Goal: Information Seeking & Learning: Learn about a topic

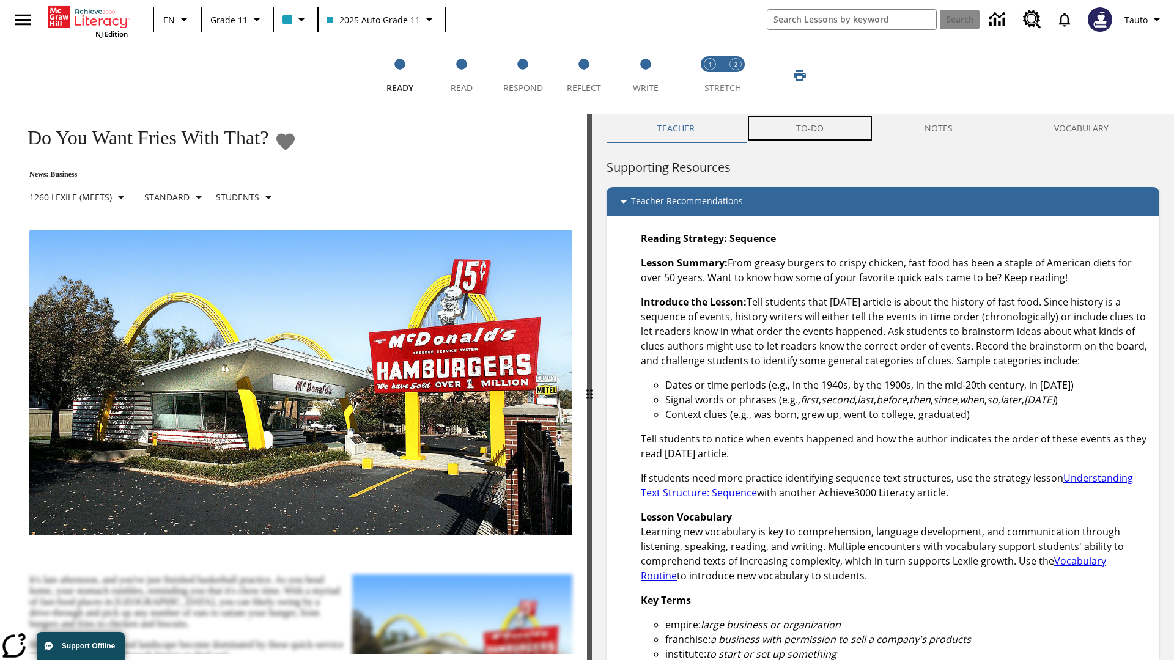
click at [810, 128] on button "TO-DO" at bounding box center [809, 128] width 129 height 29
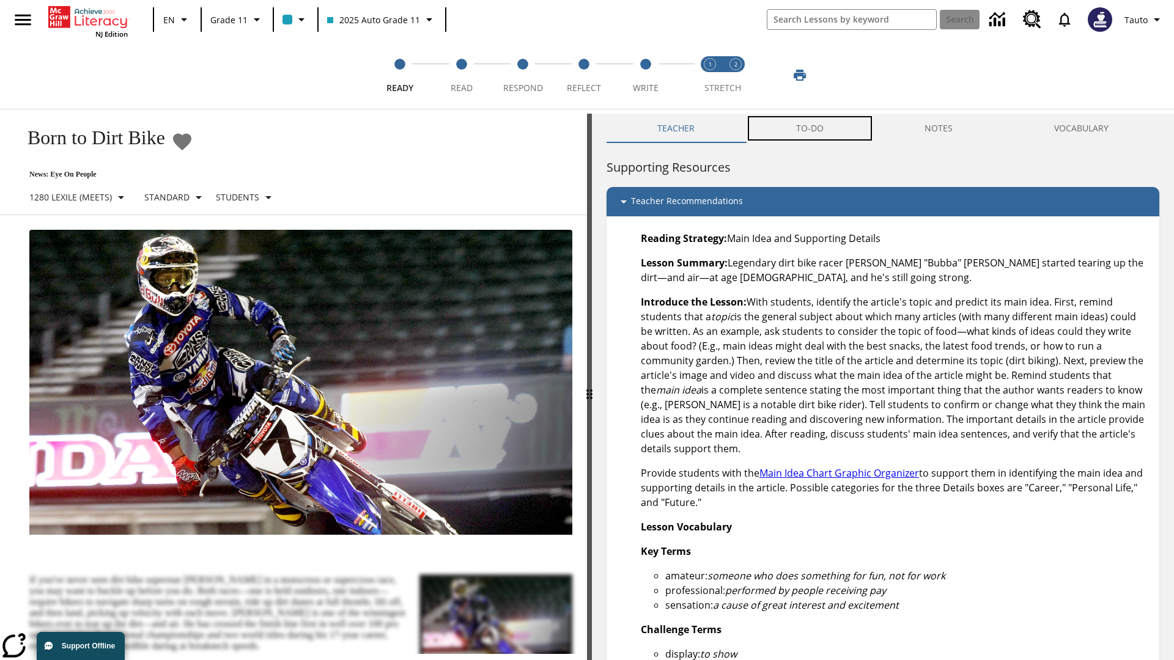
click at [810, 128] on button "TO-DO" at bounding box center [809, 128] width 129 height 29
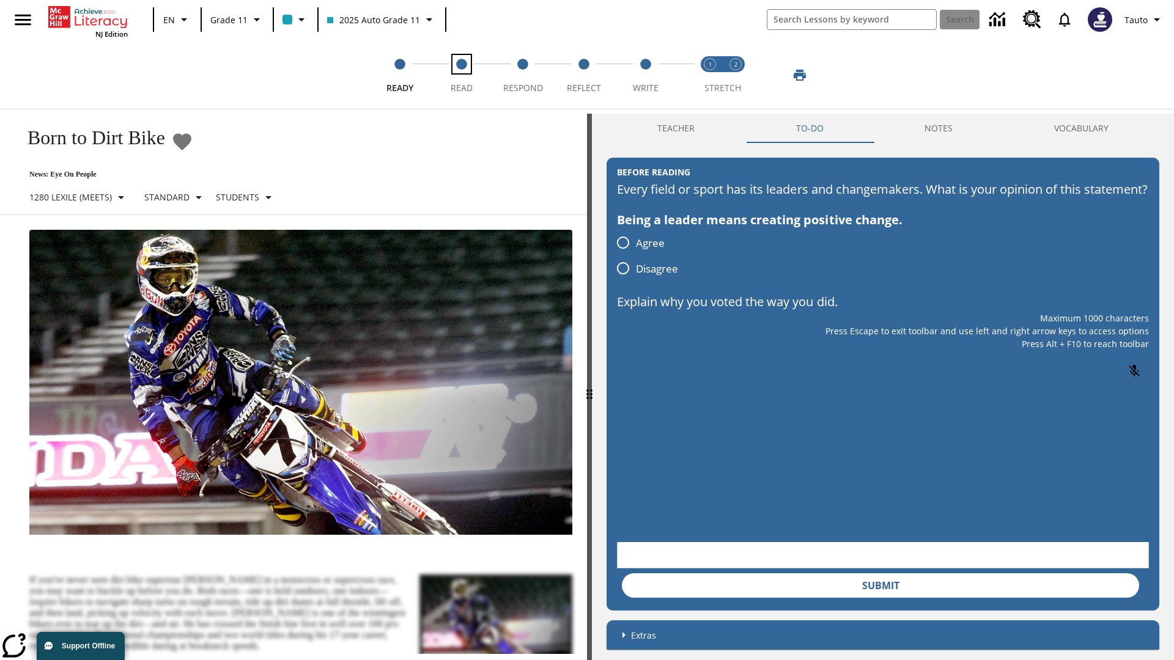
click at [461, 75] on span "Read" at bounding box center [462, 83] width 22 height 22
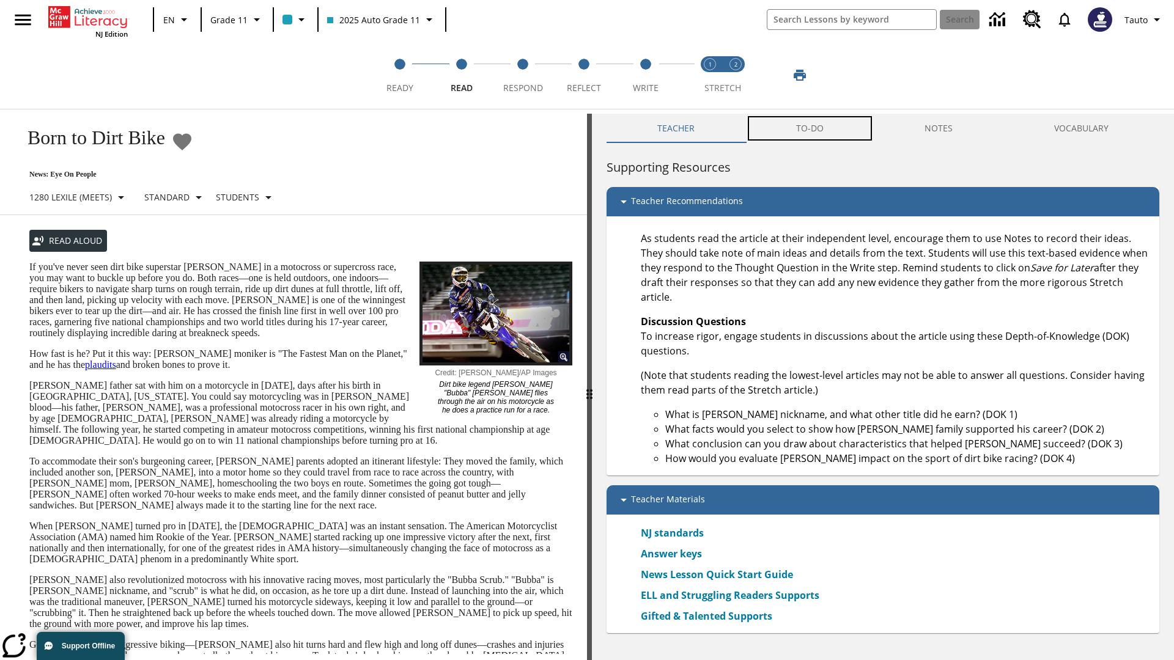
scroll to position [1, 0]
click at [810, 128] on button "TO-DO" at bounding box center [809, 127] width 129 height 29
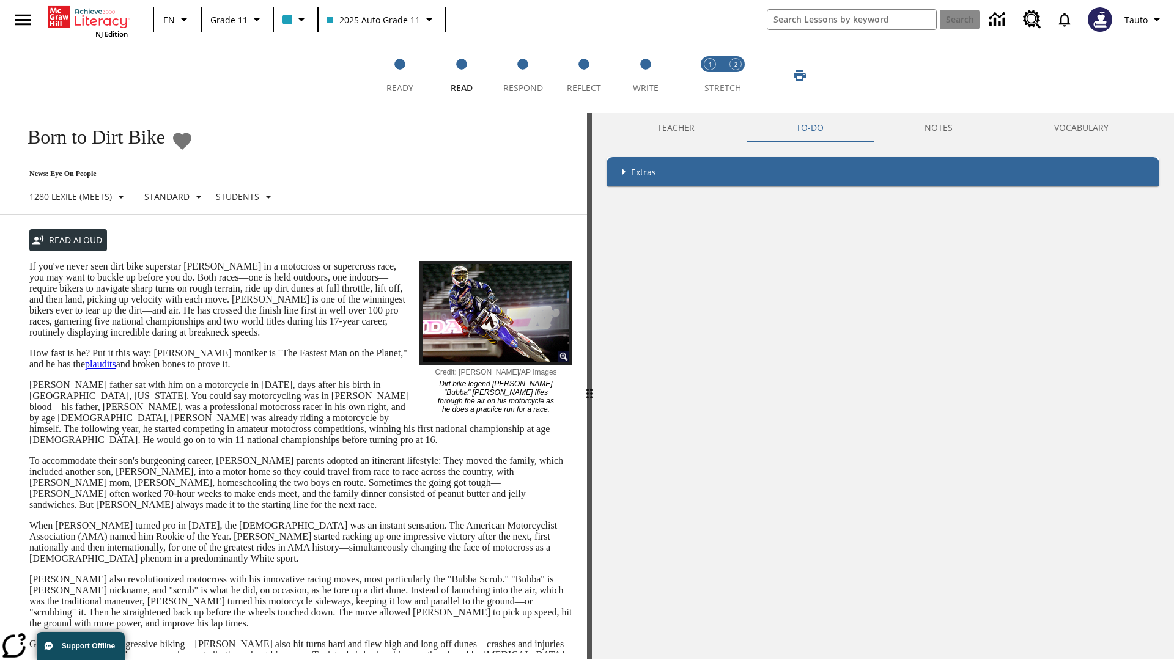
click at [29, 261] on p "If you've never seen dirt bike superstar [PERSON_NAME] in a motocross or superc…" at bounding box center [300, 299] width 543 height 77
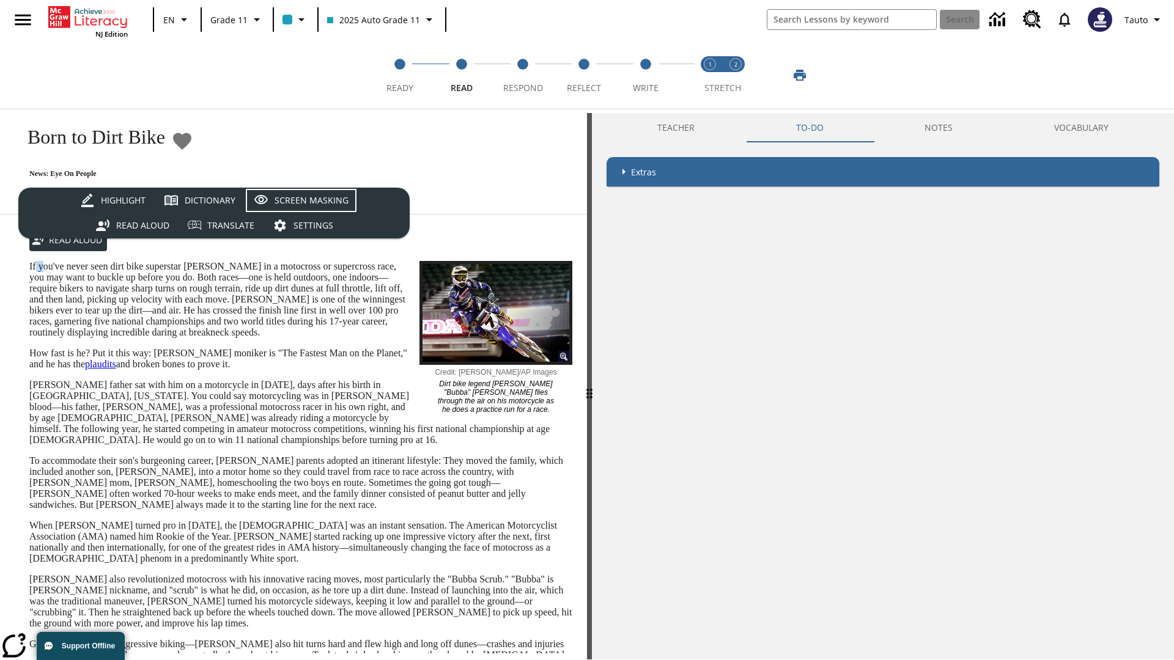
click at [301, 201] on div "Screen Masking" at bounding box center [312, 200] width 74 height 15
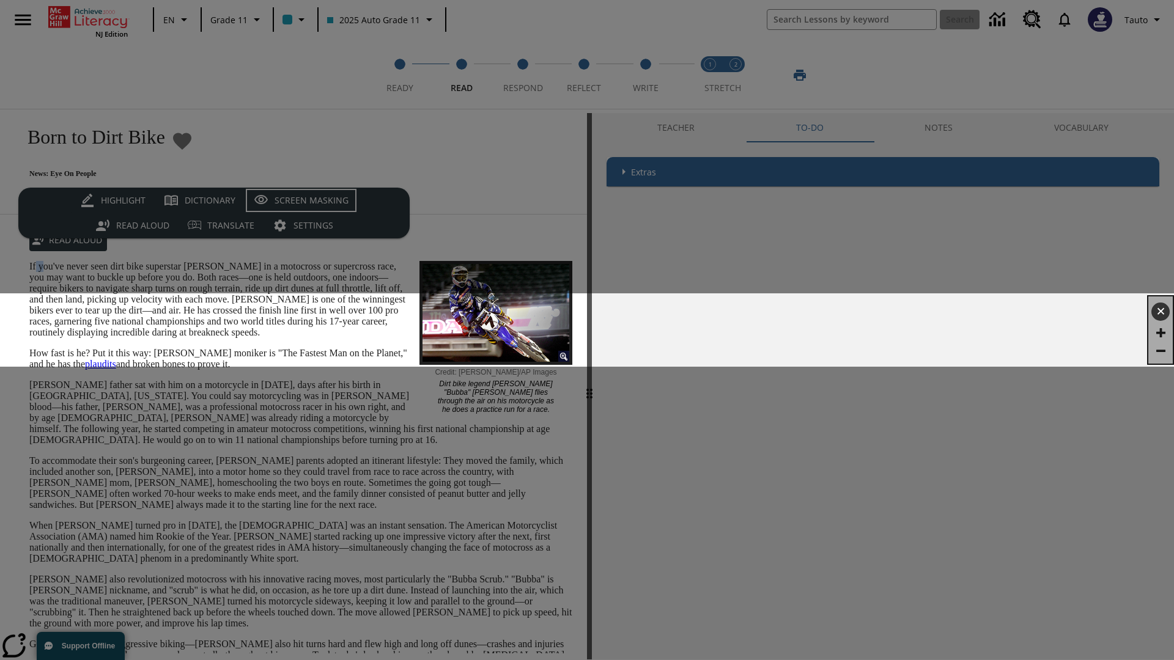
click at [301, 201] on div "Screen Masking" at bounding box center [312, 200] width 74 height 15
click at [523, 75] on span "Respond" at bounding box center [523, 83] width 40 height 22
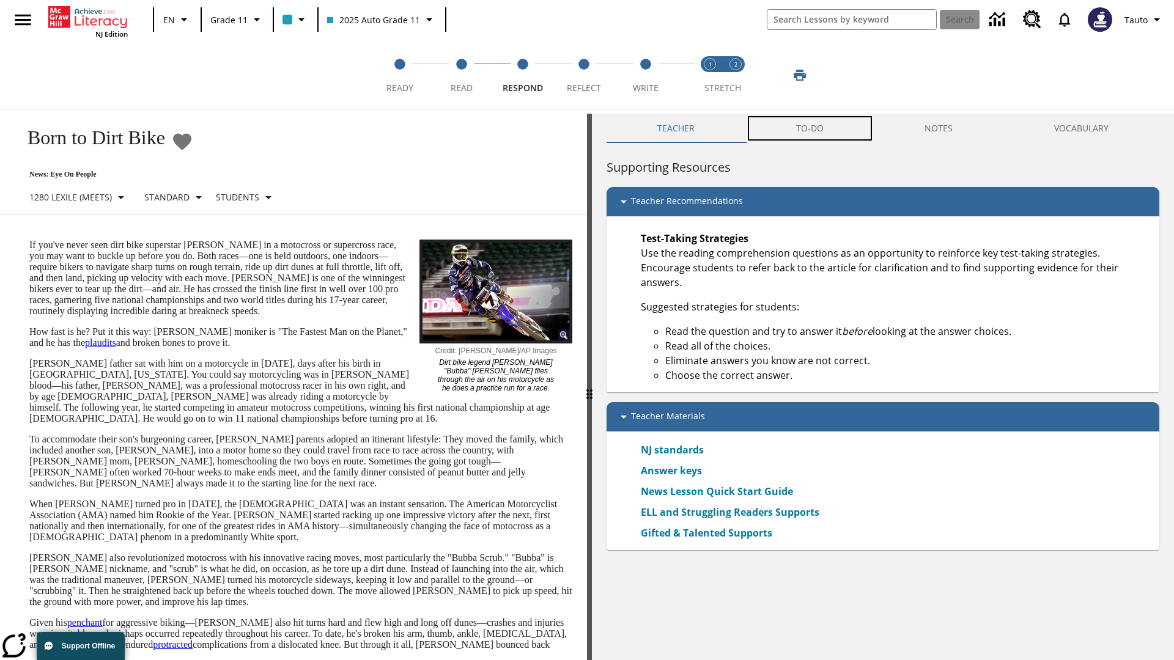
scroll to position [1, 0]
click at [810, 128] on button "TO-DO" at bounding box center [809, 127] width 129 height 29
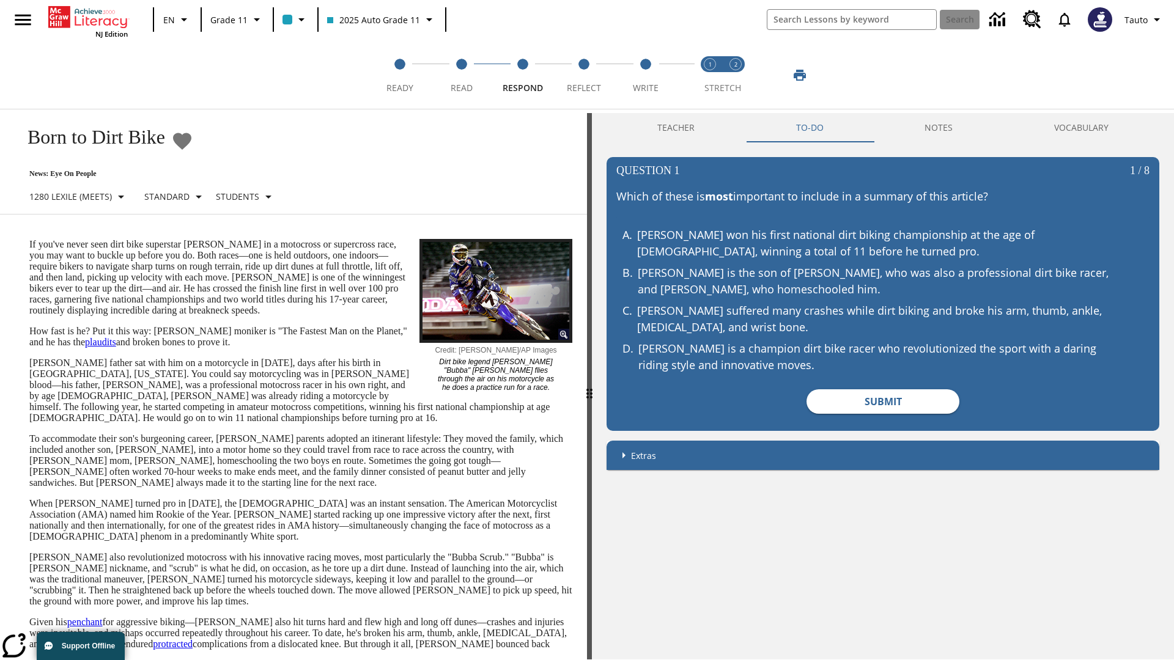
click at [29, 239] on p "If you've never seen dirt bike superstar [PERSON_NAME] in a motocross or superc…" at bounding box center [300, 277] width 543 height 77
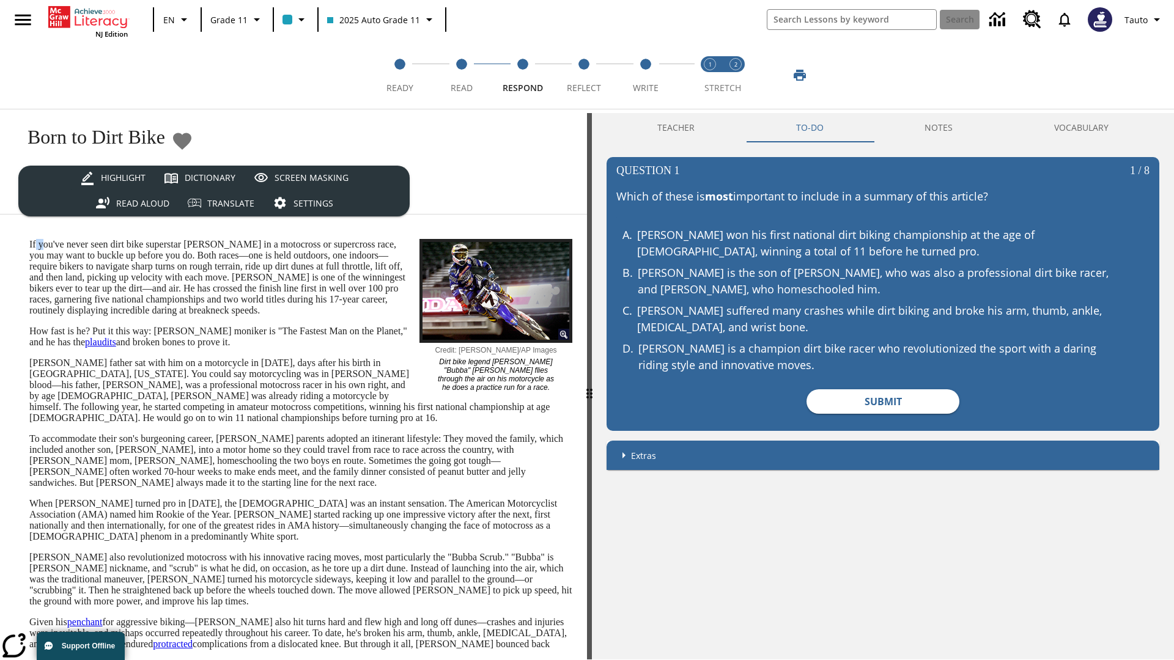
click at [29, 239] on p "If you've never seen dirt bike superstar [PERSON_NAME] in a motocross or superc…" at bounding box center [300, 277] width 543 height 77
click at [584, 75] on span "Reflect" at bounding box center [584, 83] width 34 height 22
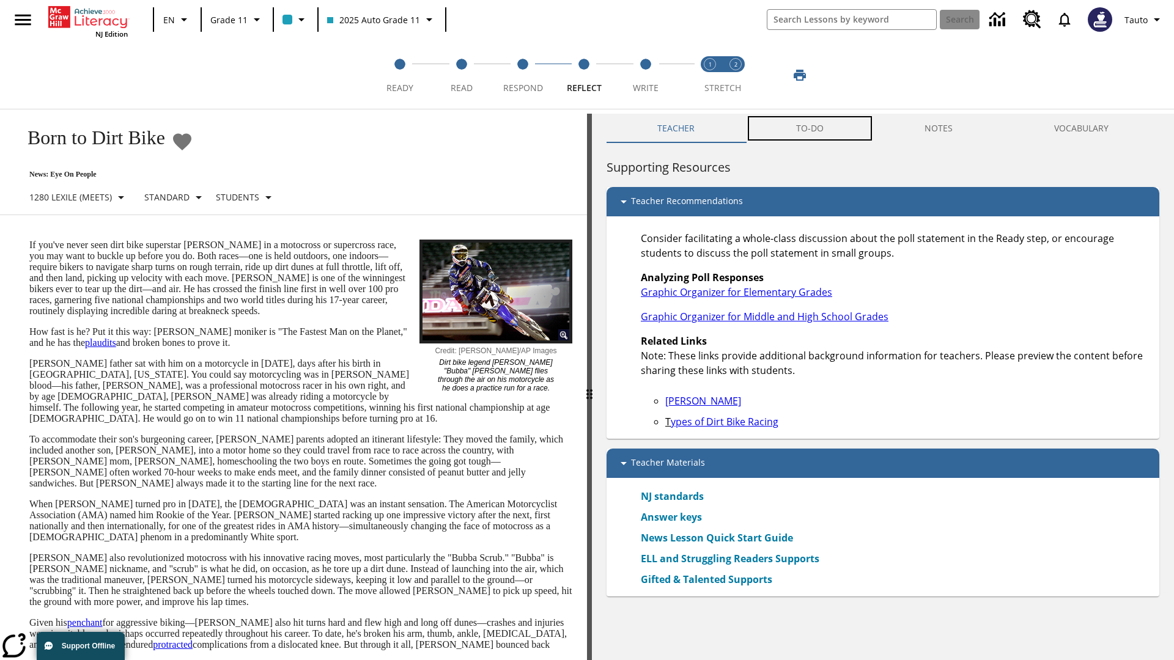
scroll to position [1, 0]
click at [810, 128] on button "TO-DO" at bounding box center [809, 127] width 129 height 29
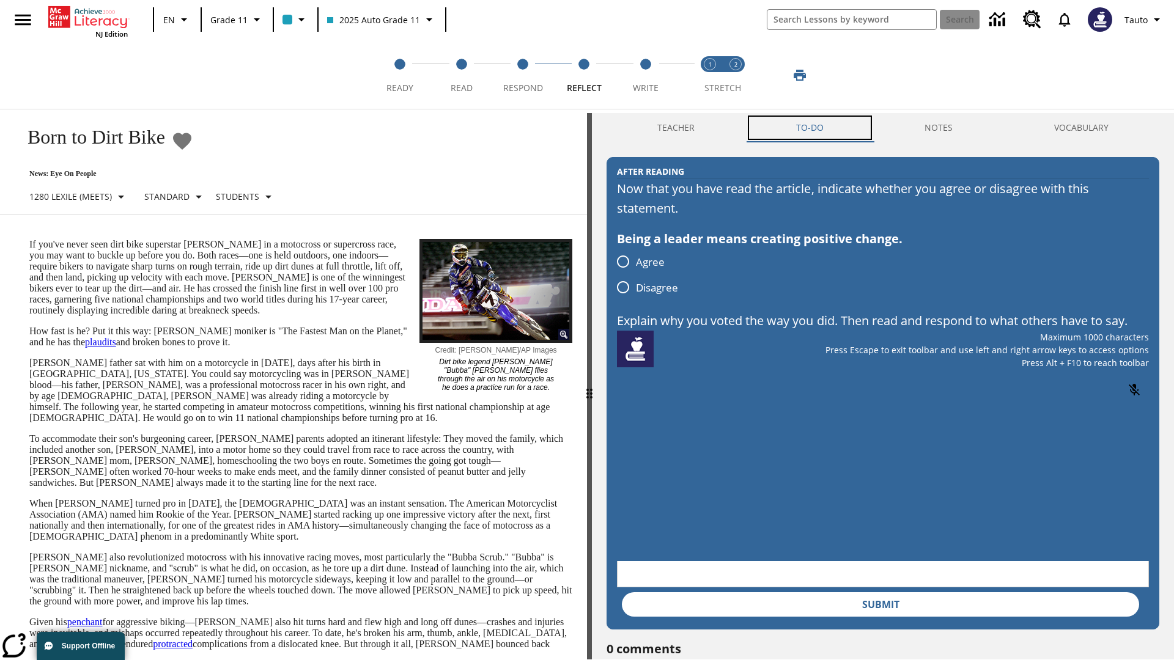
scroll to position [0, 0]
click at [29, 239] on p "If you've never seen dirt bike superstar [PERSON_NAME] in a motocross or superc…" at bounding box center [300, 277] width 543 height 77
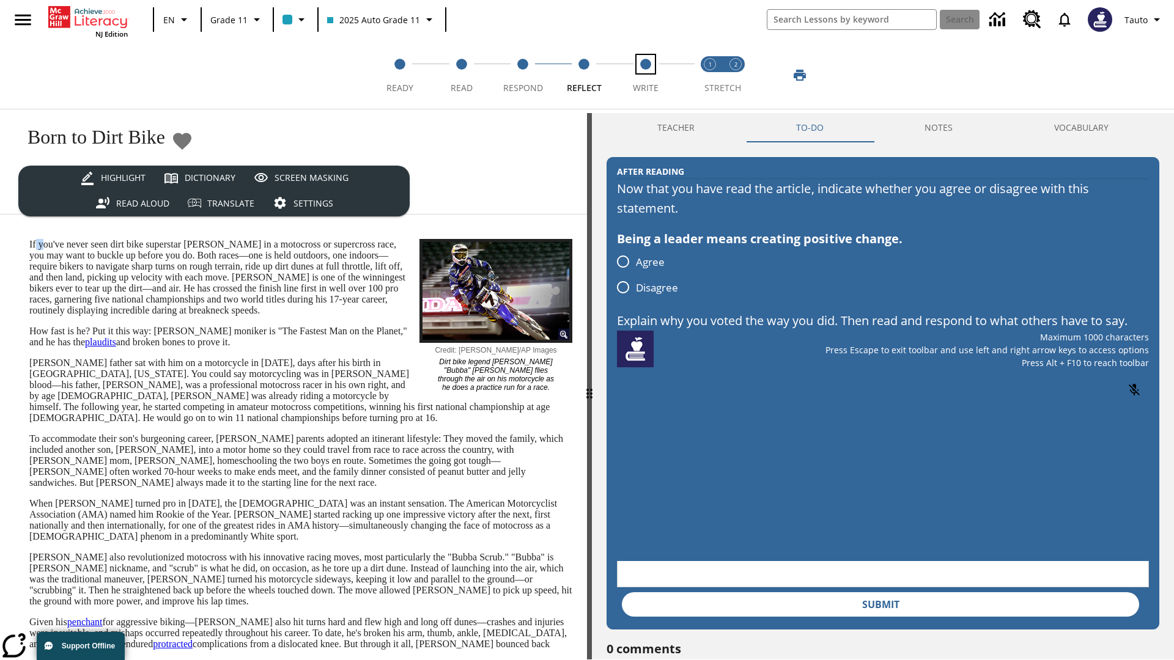
click at [645, 75] on span "Write" at bounding box center [646, 83] width 26 height 22
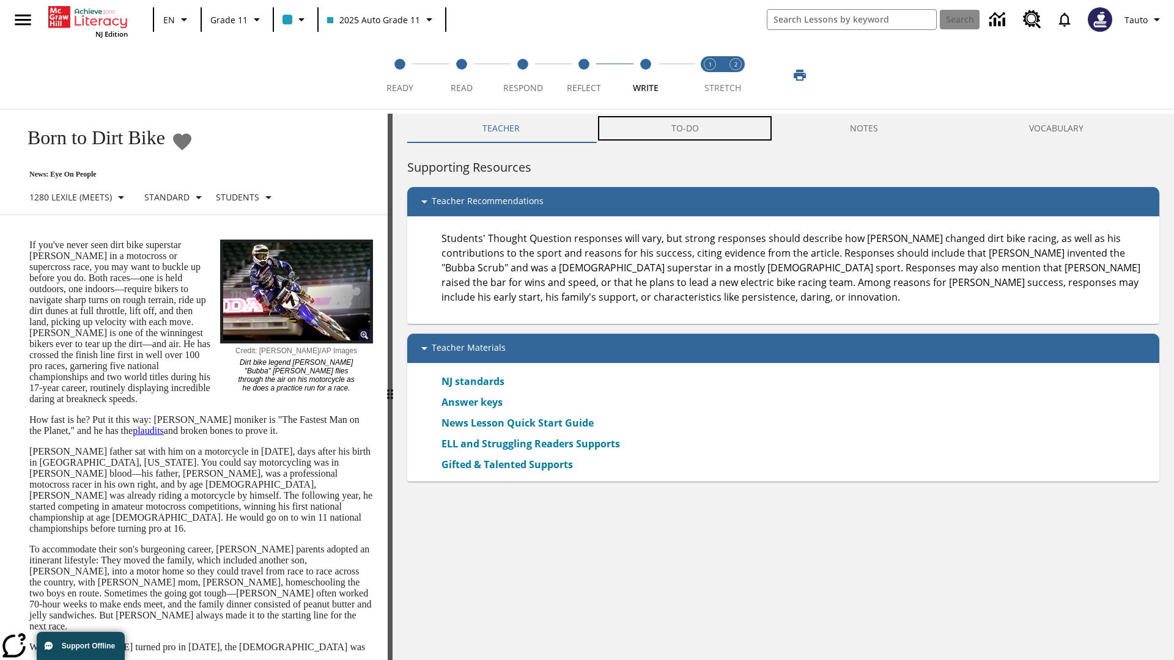
scroll to position [1, 0]
click at [685, 128] on button "TO-DO" at bounding box center [685, 127] width 179 height 29
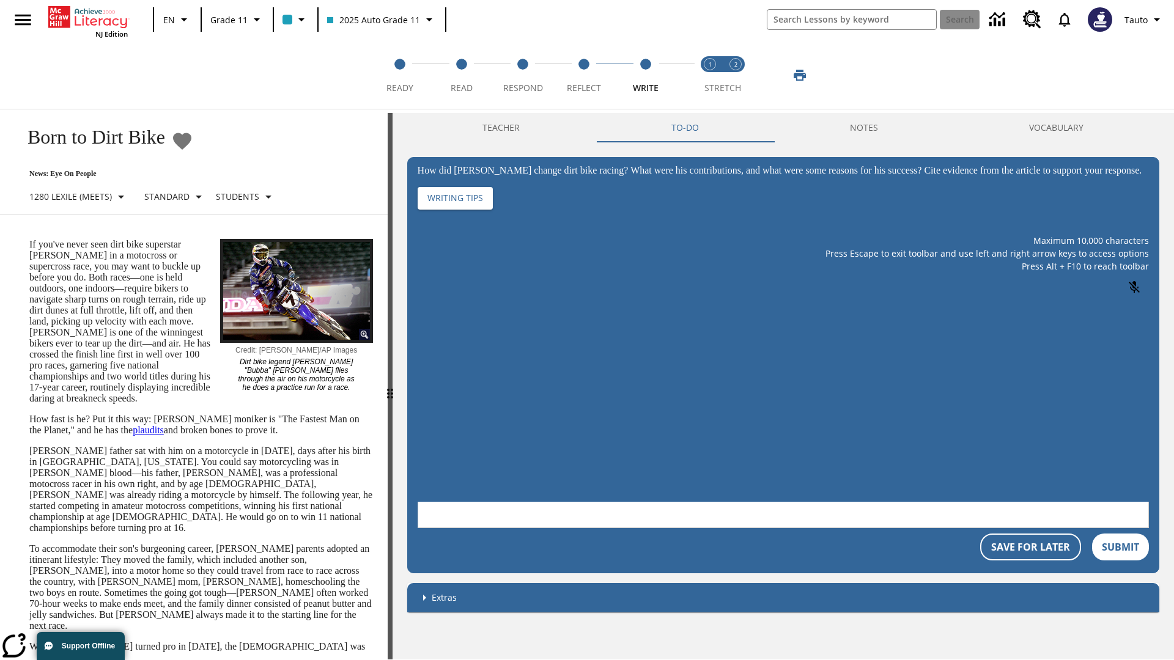
scroll to position [0, 0]
click at [29, 239] on p "If you've never seen dirt bike superstar [PERSON_NAME] in a motocross or superc…" at bounding box center [201, 321] width 344 height 165
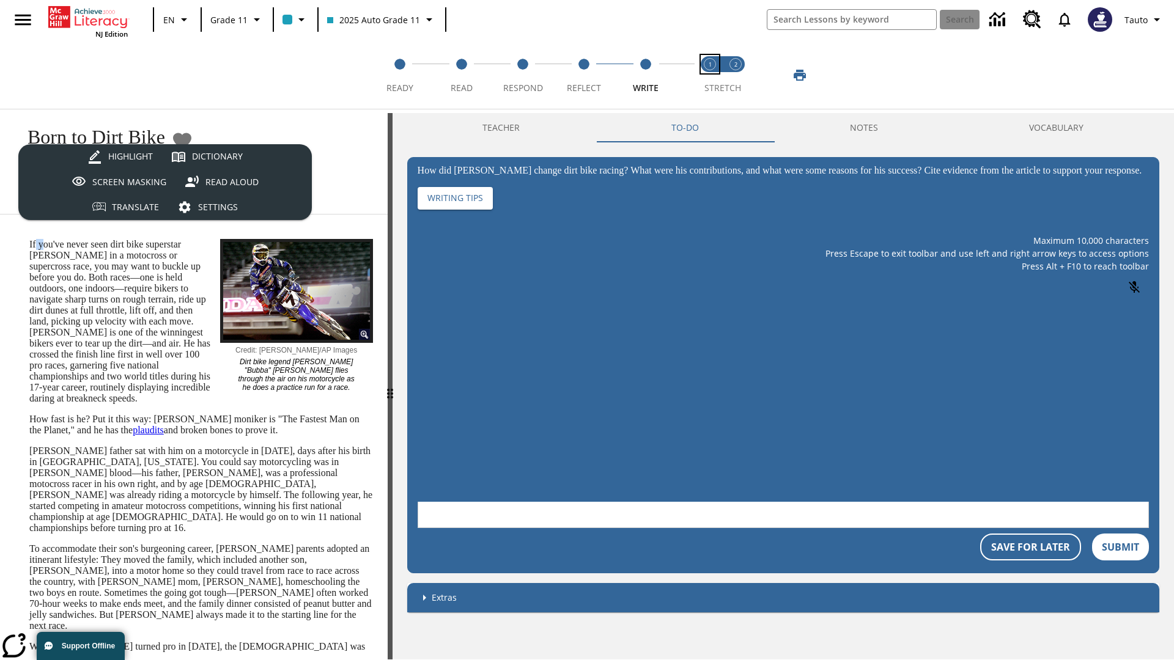
click at [710, 75] on span "Stretch Read step 1 of 2" at bounding box center [710, 83] width 16 height 22
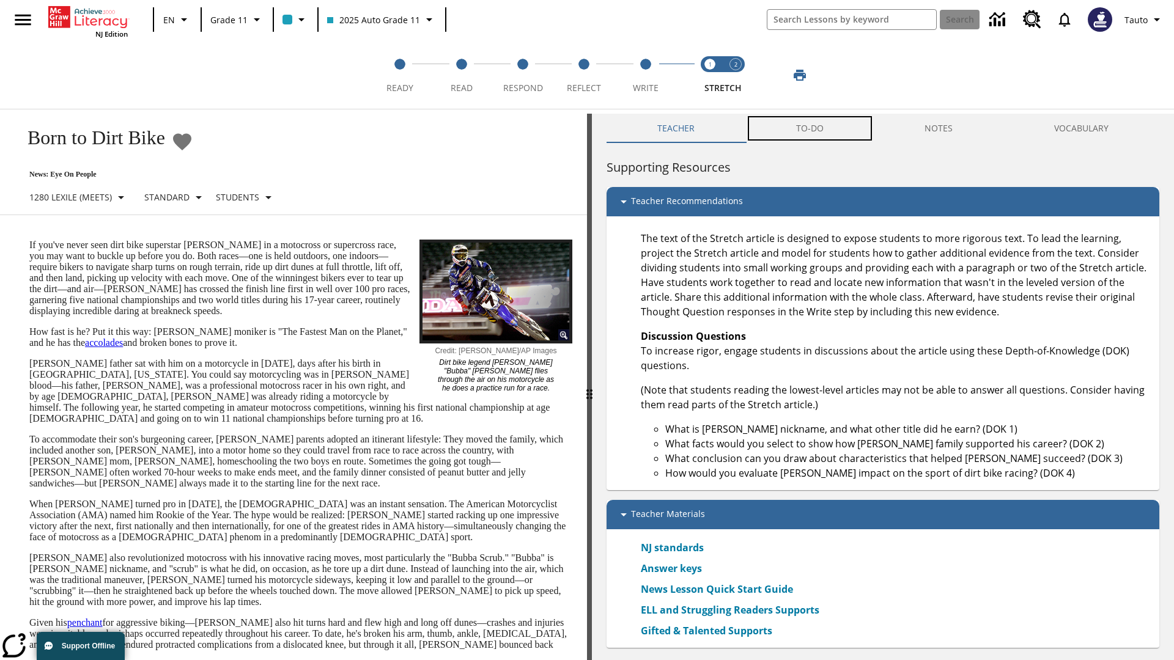
scroll to position [1, 0]
click at [810, 128] on button "TO-DO" at bounding box center [809, 127] width 129 height 29
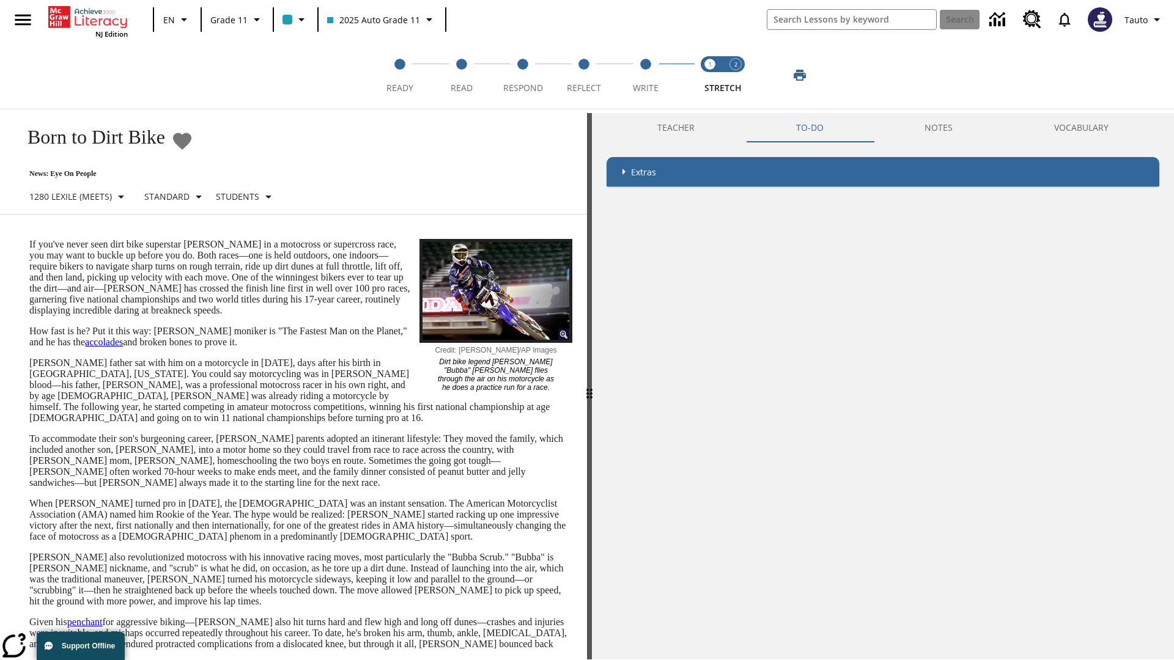
click at [29, 239] on p "If you've never seen dirt bike superstar [PERSON_NAME] in a motocross or superc…" at bounding box center [300, 277] width 543 height 77
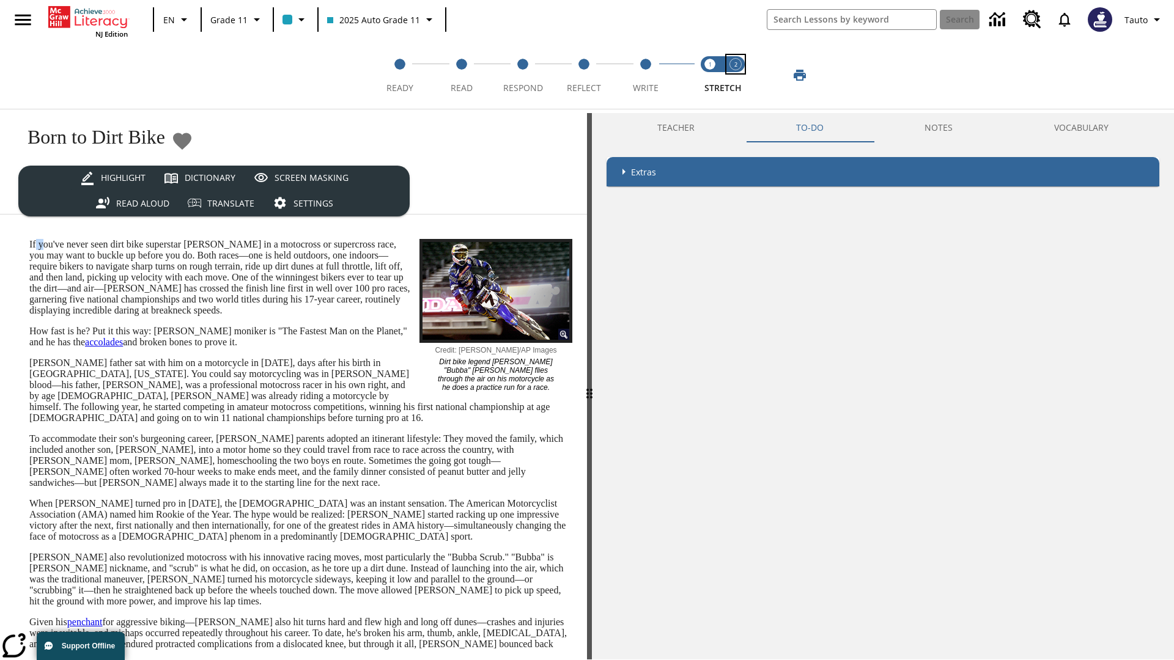
click at [736, 75] on span "Stretch Respond step 2 of 2" at bounding box center [736, 83] width 16 height 22
